Goal: Contribute content: Add original content to the website for others to see

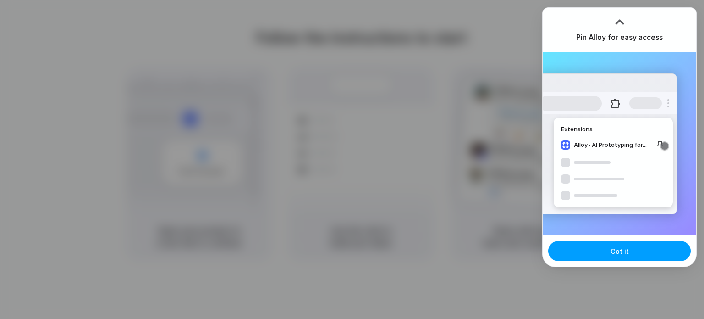
click at [617, 254] on span "Got it" at bounding box center [620, 251] width 18 height 10
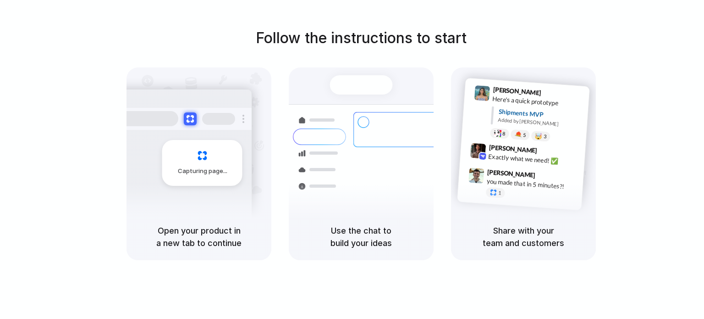
click at [182, 204] on div "Capturing page" at bounding box center [183, 159] width 138 height 141
click at [204, 231] on h5 "Open your product in a new tab to continue" at bounding box center [199, 236] width 123 height 25
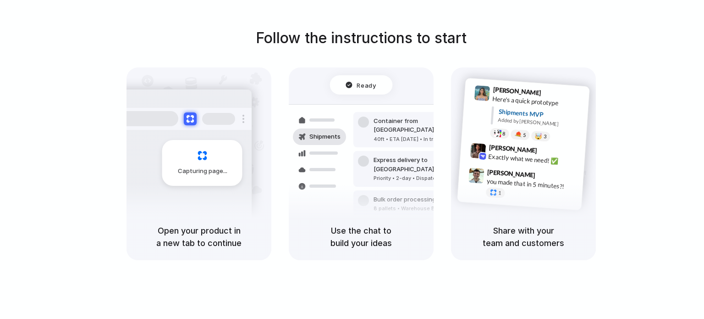
click at [529, 238] on h5 "Share with your team and customers" at bounding box center [523, 236] width 123 height 25
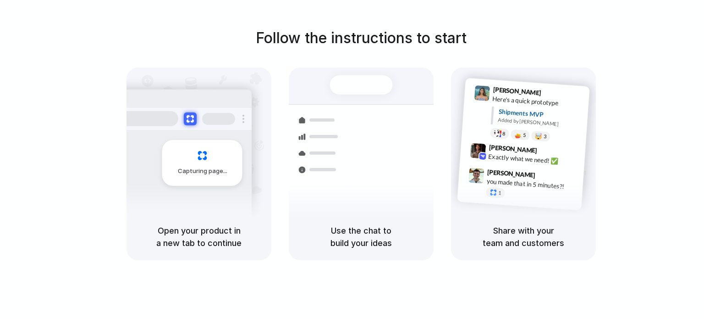
click at [383, 11] on div "Follow the instructions to start Capturing page Open your product in a new tab …" at bounding box center [361, 168] width 722 height 337
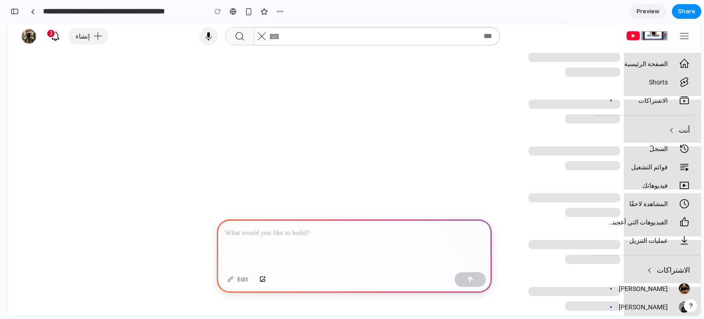
scroll to position [117, 0]
click at [662, 144] on yt-formatted-string "السجلّ" at bounding box center [637, 148] width 61 height 9
click at [659, 150] on yt-formatted-string "السجلّ" at bounding box center [637, 148] width 61 height 9
click at [339, 254] on div at bounding box center [354, 243] width 275 height 49
click at [254, 227] on p at bounding box center [354, 232] width 259 height 11
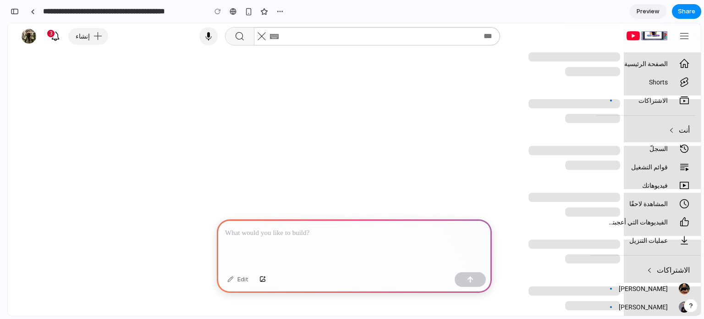
click at [255, 230] on p at bounding box center [354, 232] width 259 height 11
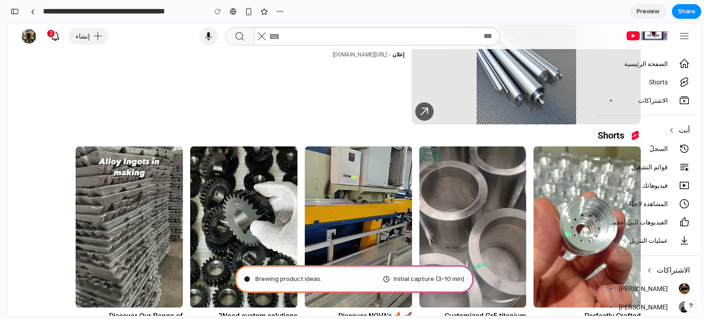
scroll to position [581, 0]
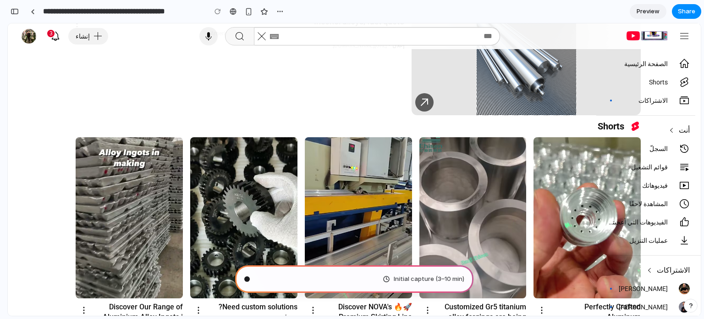
click at [428, 105] on div at bounding box center [424, 102] width 11 height 11
click at [326, 108] on div "Inconel alloys, fast quote American Special Metals, Corp. Plate, sheet, bar, pi…" at bounding box center [236, 65] width 336 height 99
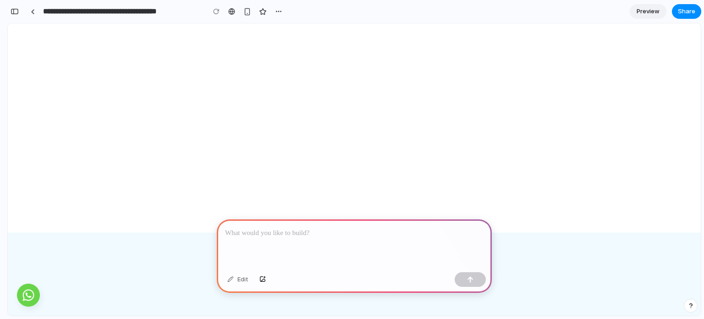
scroll to position [402, 0]
click at [297, 243] on div at bounding box center [354, 243] width 275 height 49
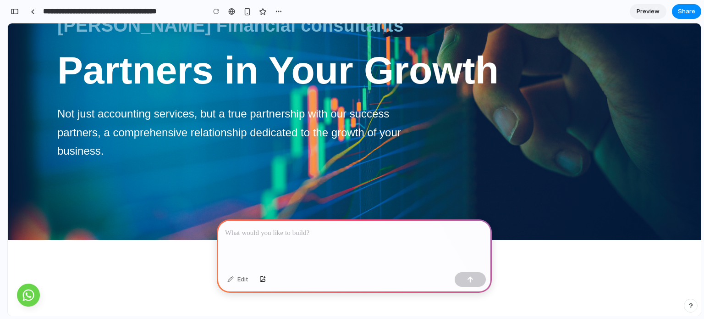
scroll to position [0, 0]
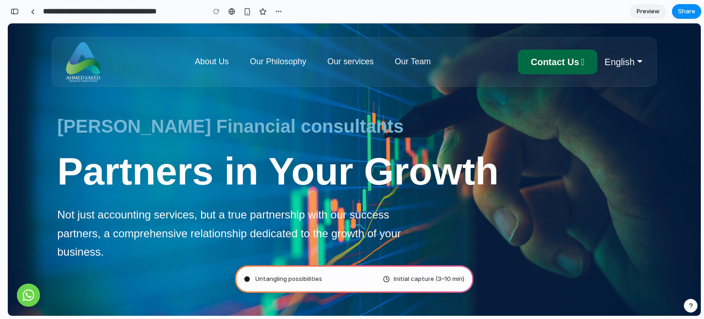
click at [402, 273] on div "Untangling possibilities Initial capture (3–10 min)" at bounding box center [354, 279] width 238 height 28
type input "**********"
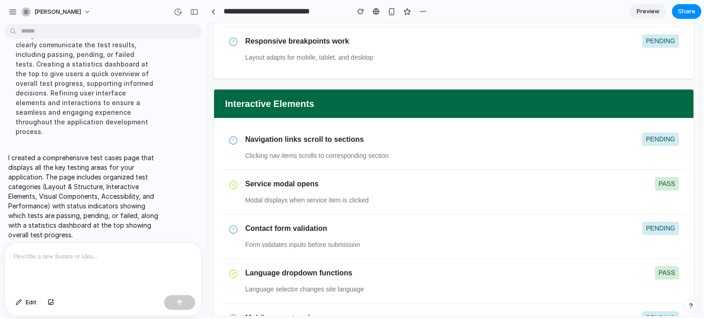
scroll to position [326, 0]
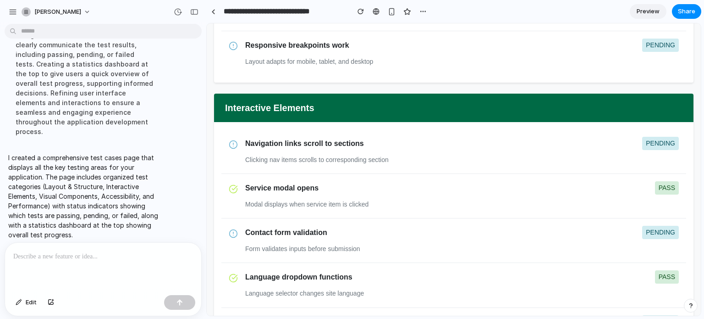
click at [234, 147] on icon at bounding box center [233, 144] width 9 height 9
click at [235, 143] on icon at bounding box center [233, 144] width 9 height 9
click at [279, 161] on p "Clicking nav items scrolls to corresponding section" at bounding box center [462, 160] width 434 height 12
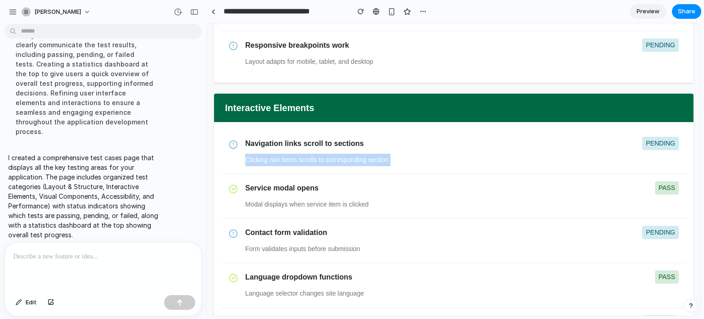
click at [279, 161] on p "Clicking nav items scrolls to corresponding section" at bounding box center [462, 160] width 434 height 12
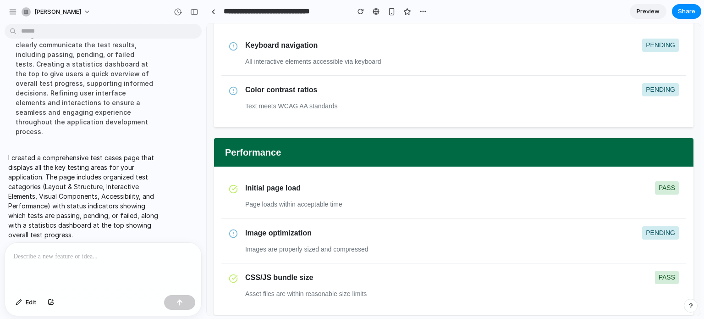
scroll to position [1093, 0]
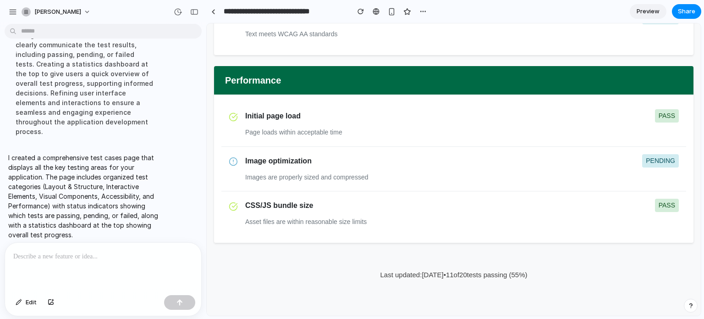
click at [70, 95] on div "Updating the App.tsx to integrate a TestCases component, showcasing key testing…" at bounding box center [84, 63] width 153 height 155
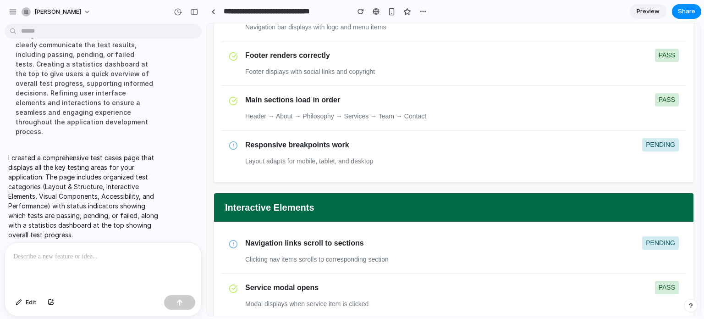
scroll to position [0, 0]
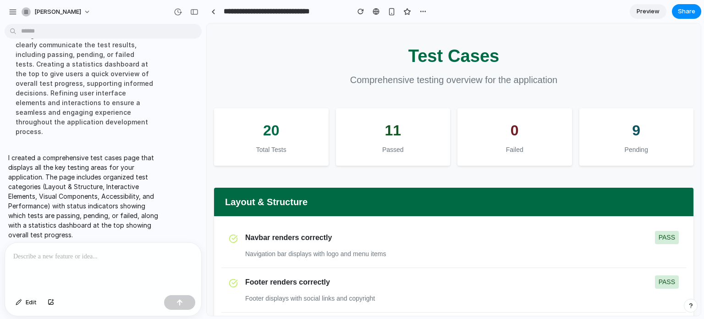
click at [270, 146] on div "Total Tests" at bounding box center [271, 150] width 93 height 10
click at [325, 160] on div "20 Total Tests" at bounding box center [271, 136] width 115 height 57
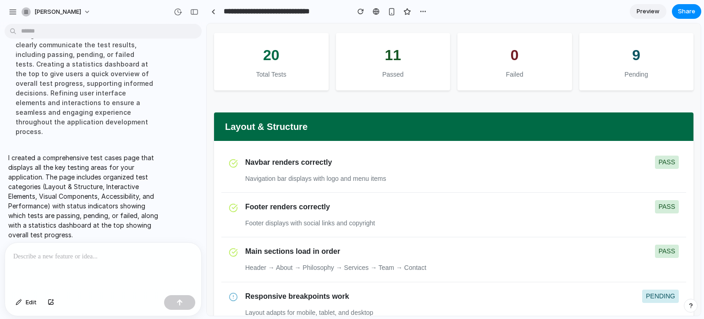
scroll to position [77, 0]
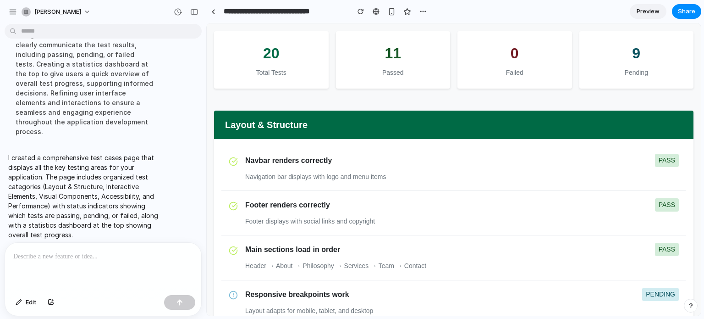
click at [263, 177] on p "Navigation bar displays with logo and menu items" at bounding box center [462, 177] width 434 height 12
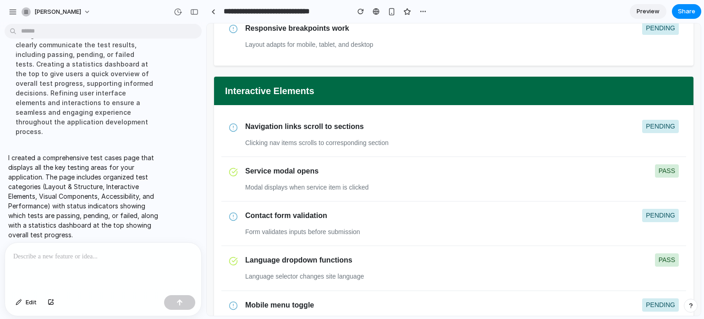
scroll to position [344, 0]
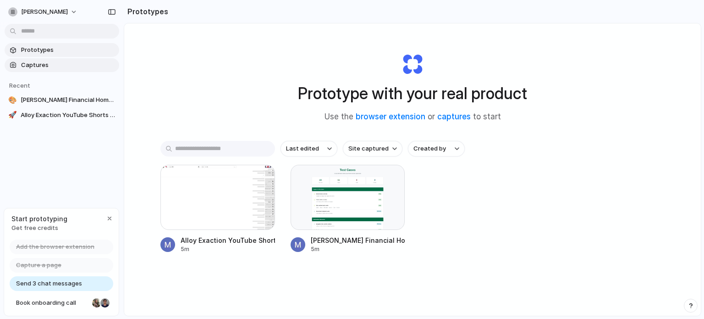
click at [73, 67] on span "Captures" at bounding box center [68, 65] width 94 height 9
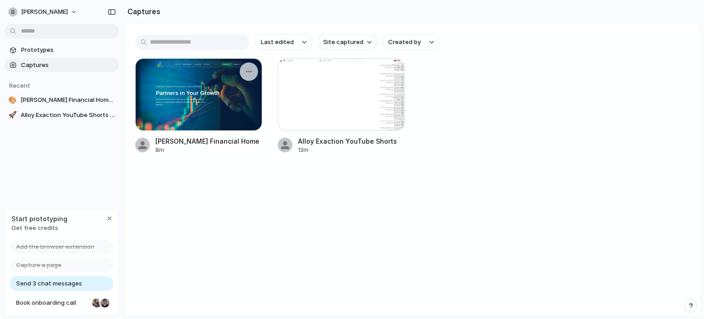
click at [202, 108] on div at bounding box center [198, 94] width 127 height 72
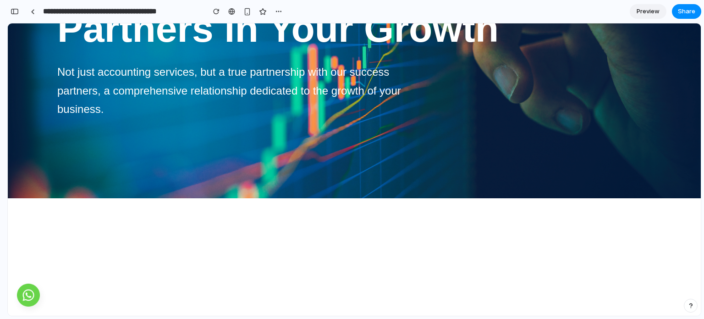
scroll to position [121, 0]
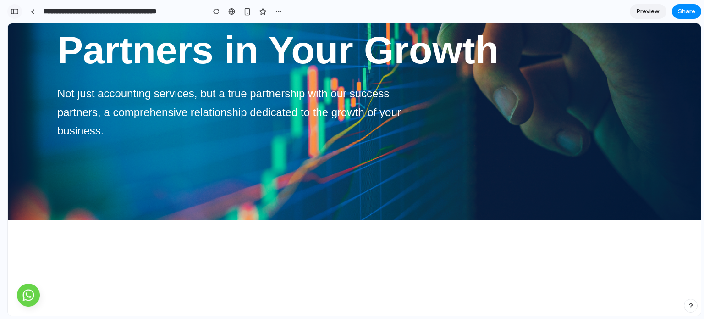
click at [15, 10] on div "button" at bounding box center [15, 11] width 8 height 6
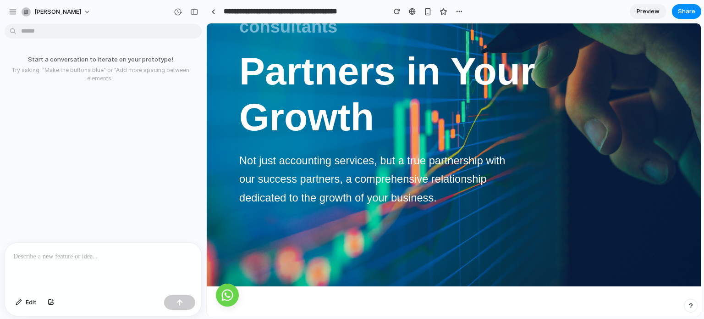
scroll to position [120, 0]
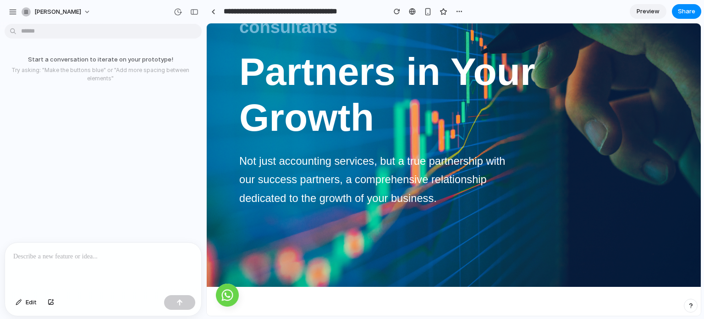
click at [142, 251] on p at bounding box center [103, 256] width 180 height 11
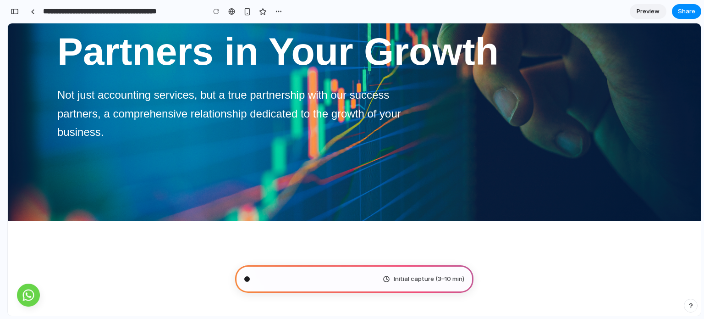
scroll to position [121, 0]
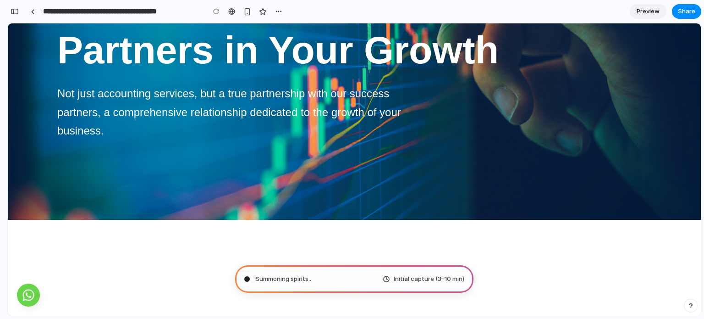
type input "**********"
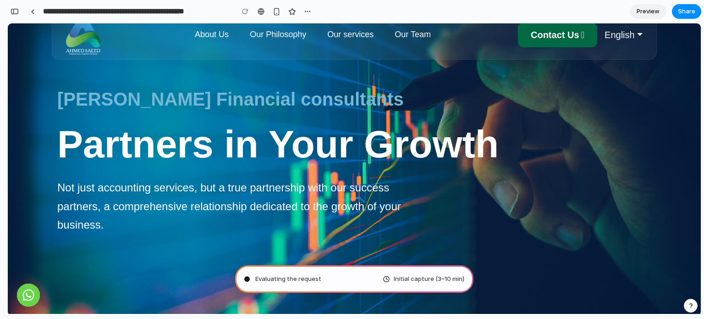
scroll to position [421, 0]
